Goal: Information Seeking & Learning: Learn about a topic

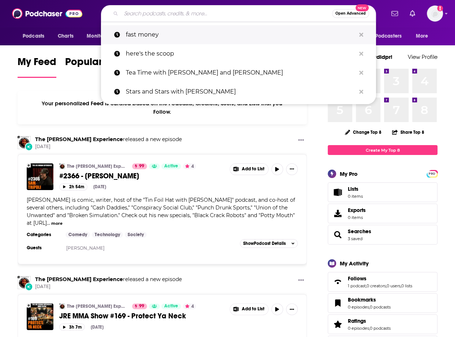
click at [196, 33] on p "fast money" at bounding box center [241, 34] width 230 height 19
type input "fast money"
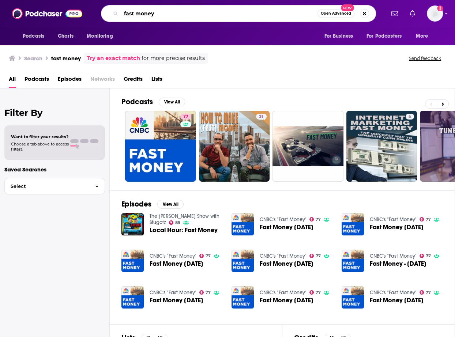
click at [188, 16] on input "fast money" at bounding box center [219, 14] width 196 height 12
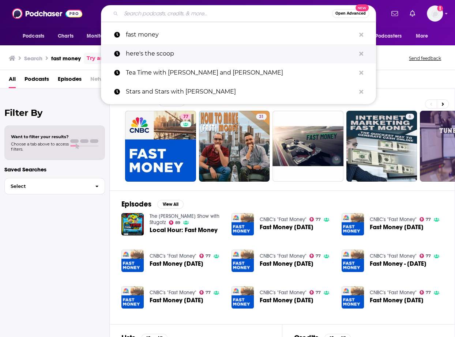
click at [166, 48] on p "here's the scoop" at bounding box center [241, 53] width 230 height 19
type input "here's the scoop"
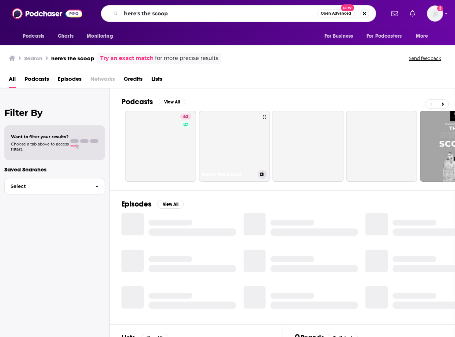
scroll to position [28, 0]
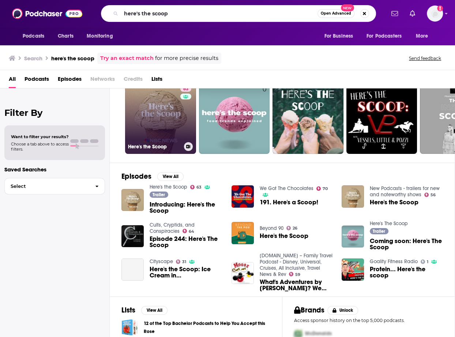
click at [169, 123] on link "63 Here's the Scoop" at bounding box center [160, 118] width 71 height 71
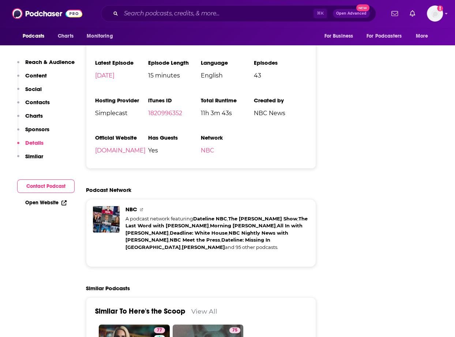
scroll to position [989, 0]
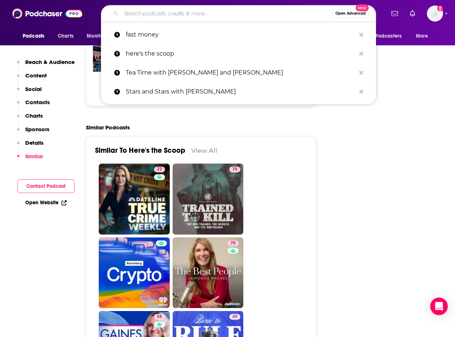
click at [220, 12] on input "Search podcasts, credits, & more..." at bounding box center [226, 14] width 211 height 12
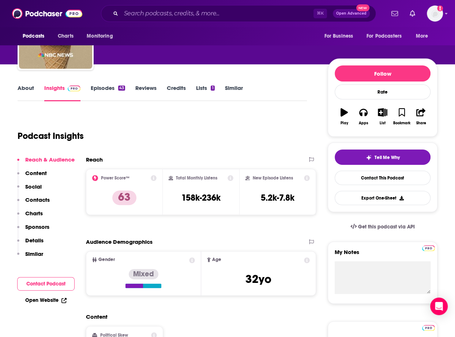
scroll to position [0, 0]
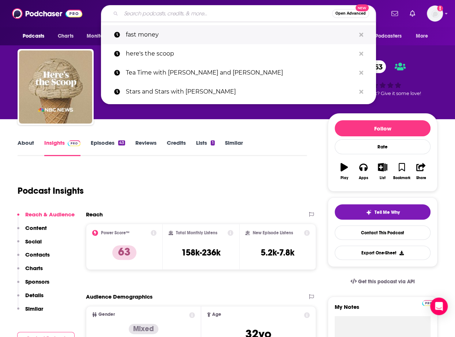
click at [138, 38] on p "fast money" at bounding box center [241, 34] width 230 height 19
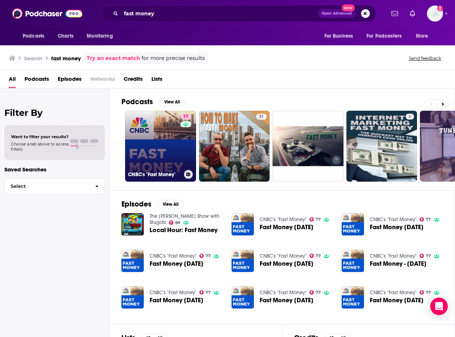
click at [143, 139] on link "77 CNBC's "Fast Money"" at bounding box center [160, 146] width 71 height 71
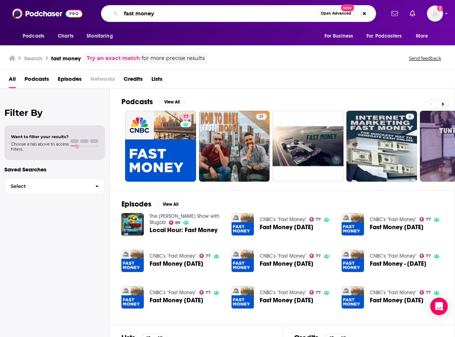
click at [179, 18] on input "fast money" at bounding box center [219, 14] width 196 height 12
click at [178, 15] on input "fast money" at bounding box center [219, 14] width 196 height 12
